Goal: Check status: Check status

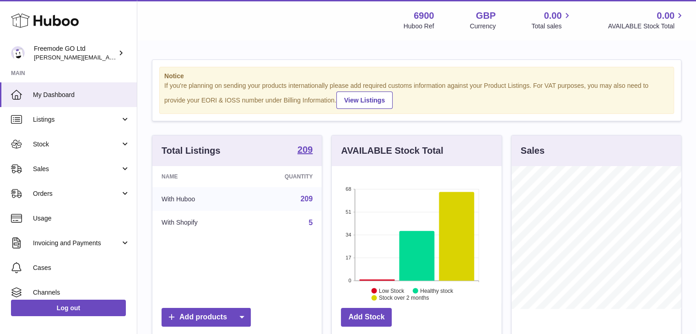
scroll to position [143, 170]
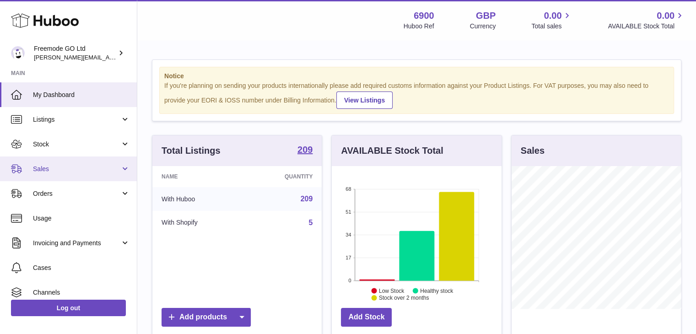
click at [66, 162] on link "Sales" at bounding box center [68, 168] width 137 height 25
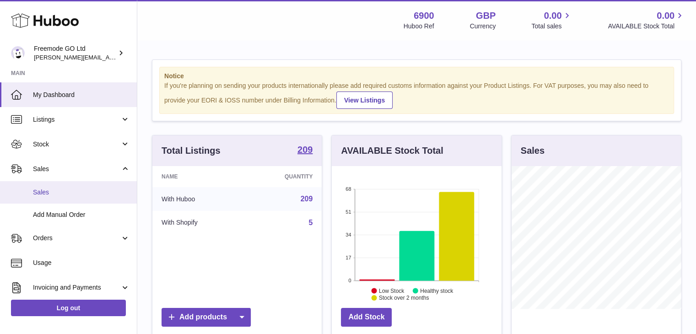
click at [58, 192] on span "Sales" at bounding box center [81, 192] width 97 height 9
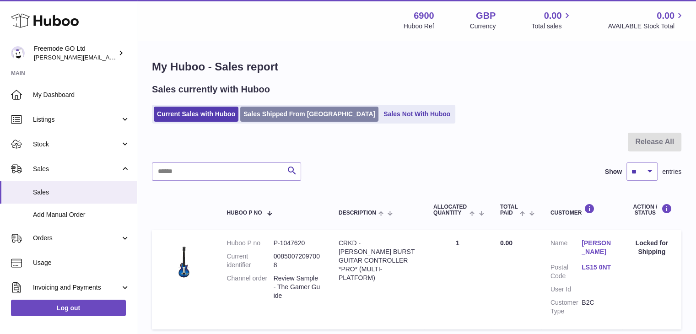
click at [280, 112] on link "Sales Shipped From [GEOGRAPHIC_DATA]" at bounding box center [309, 114] width 138 height 15
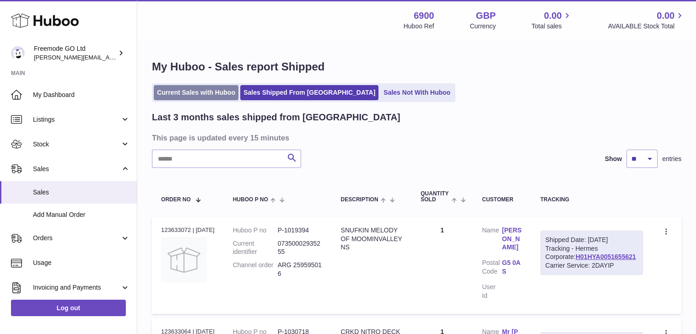
click at [222, 91] on link "Current Sales with Huboo" at bounding box center [196, 92] width 85 height 15
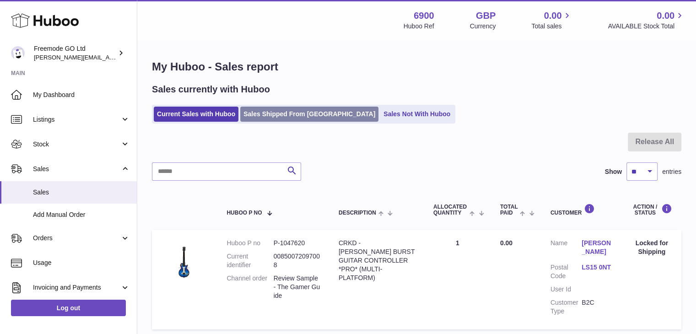
click at [294, 118] on link "Sales Shipped From [GEOGRAPHIC_DATA]" at bounding box center [309, 114] width 138 height 15
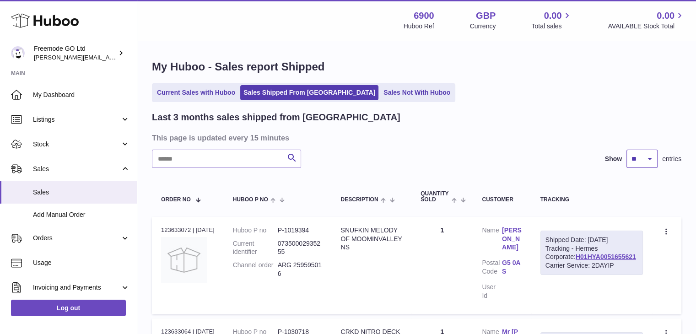
click at [655, 158] on select "** ** **" at bounding box center [641, 159] width 31 height 18
select select "**"
click at [626, 150] on select "** ** **" at bounding box center [641, 159] width 31 height 18
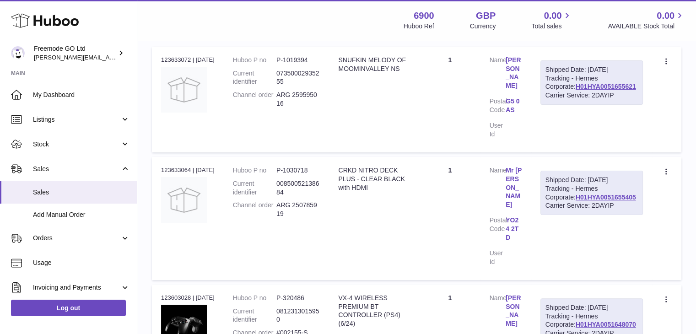
scroll to position [152, 0]
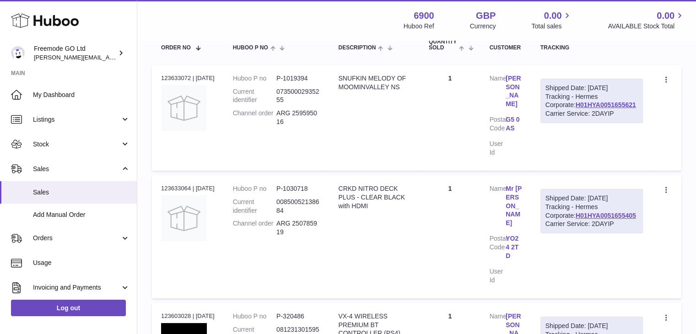
click at [165, 75] on div "Order no 123633072 | [DATE]" at bounding box center [188, 78] width 54 height 8
copy div "123633072"
click at [173, 184] on div "Order no 123633064 | [DATE]" at bounding box center [188, 188] width 54 height 8
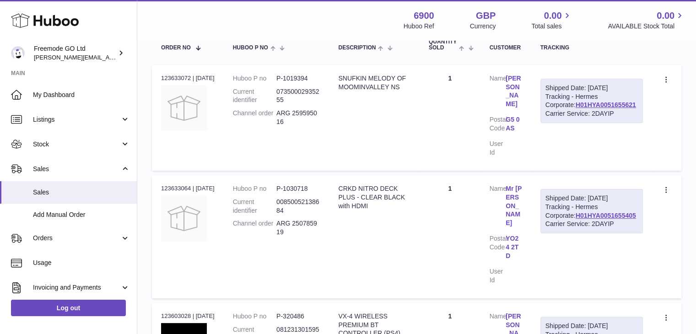
copy div "123633064"
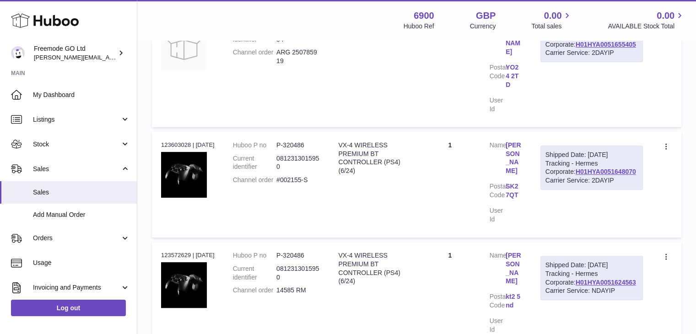
scroll to position [335, 0]
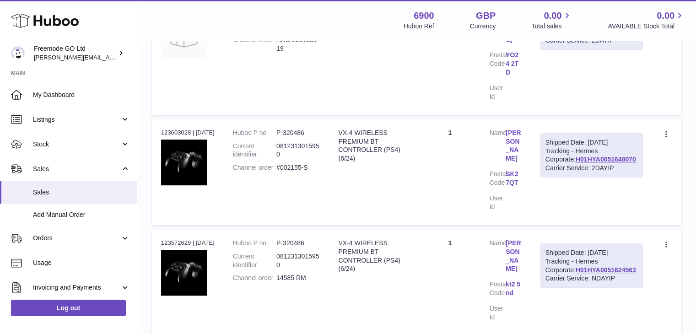
click at [168, 128] on div "Order no 123603028 | [DATE]" at bounding box center [188, 132] width 54 height 8
copy div "123603028"
click at [575, 155] on link "H01HYA0051648070" at bounding box center [605, 158] width 60 height 7
